Goal: Task Accomplishment & Management: Use online tool/utility

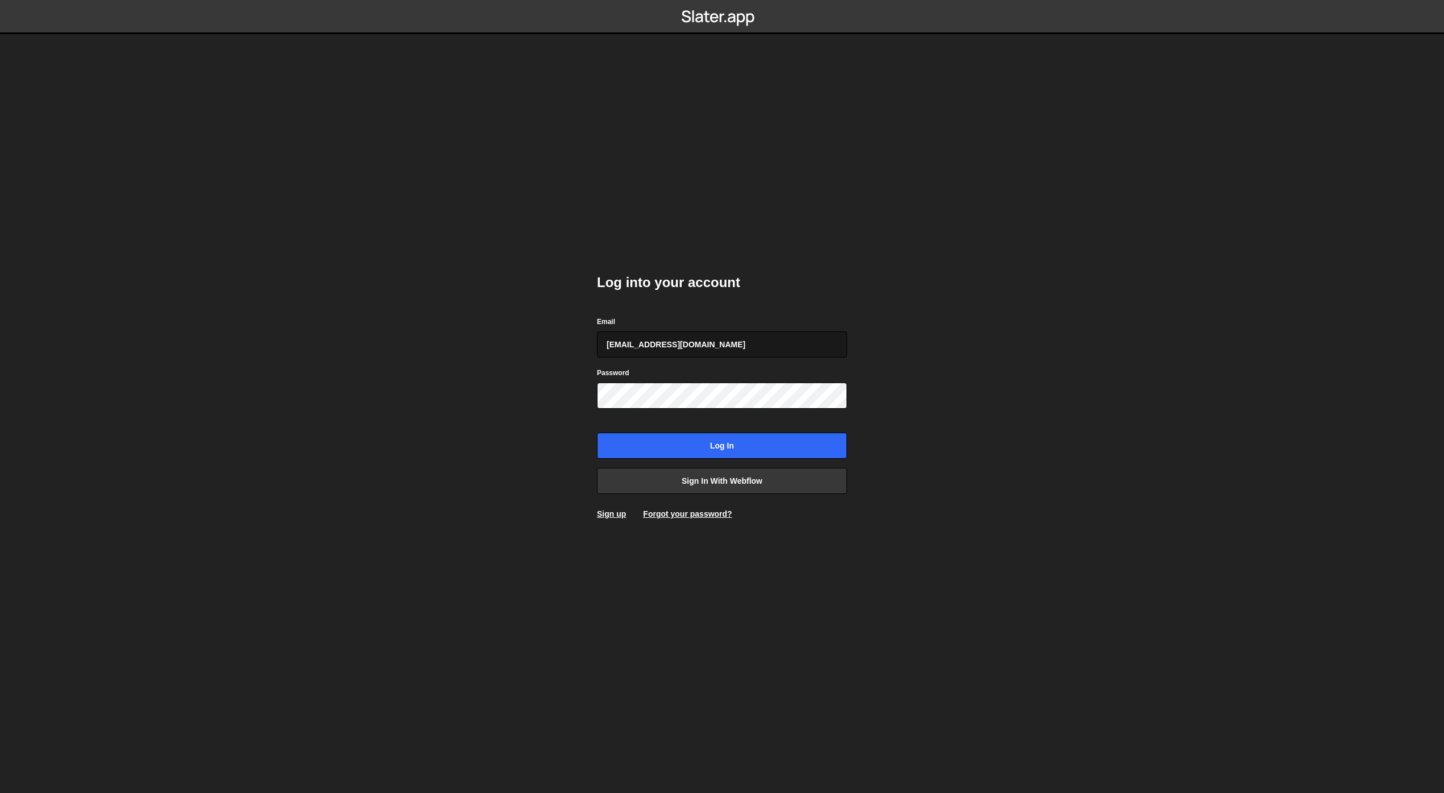
type input "data@qagency.com.au"
click at [701, 445] on input "Log in" at bounding box center [722, 446] width 250 height 26
click at [693, 469] on link "Sign in with Webflow" at bounding box center [722, 481] width 250 height 26
click at [725, 483] on link "Sign in with Webflow" at bounding box center [722, 481] width 250 height 26
click at [718, 475] on link "Sign in with Webflow" at bounding box center [722, 481] width 250 height 26
